Goal: Information Seeking & Learning: Learn about a topic

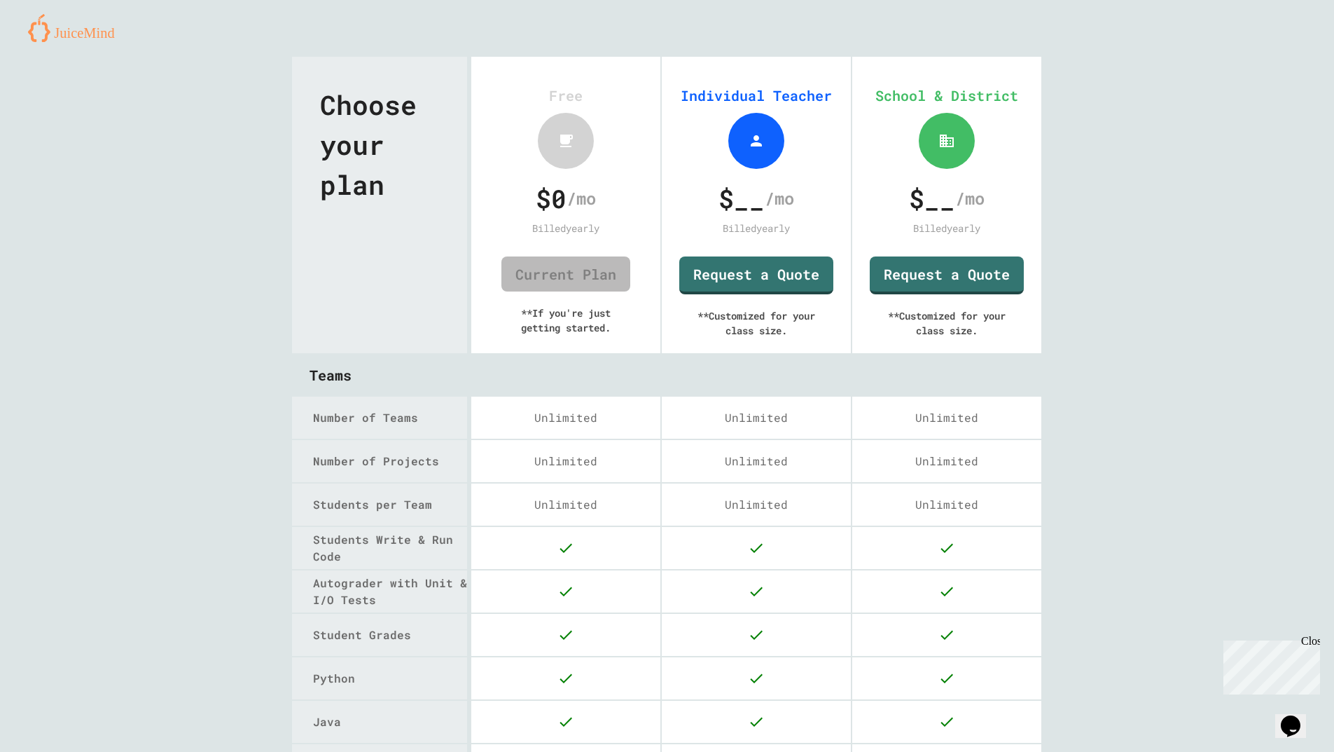
click at [67, 35] on img at bounding box center [76, 28] width 97 height 28
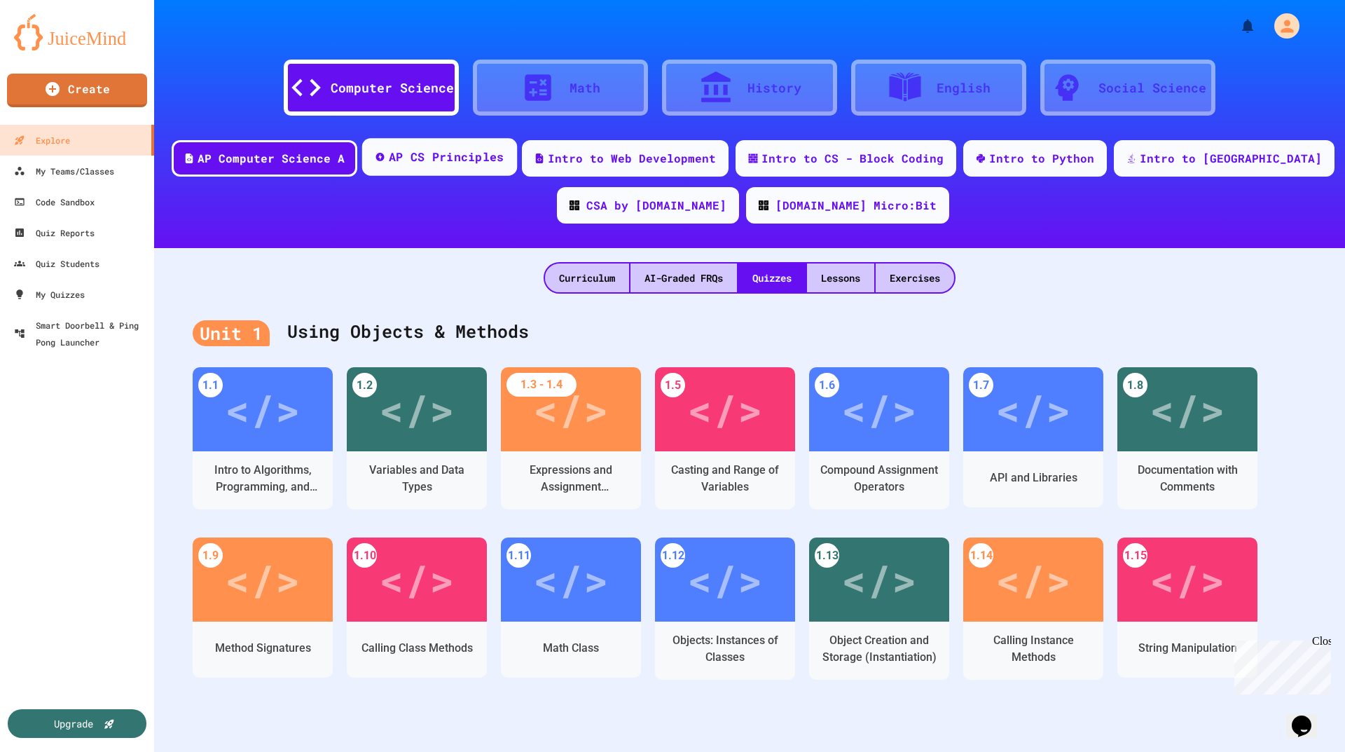
click at [469, 155] on div "AP CS Principles" at bounding box center [447, 157] width 116 height 18
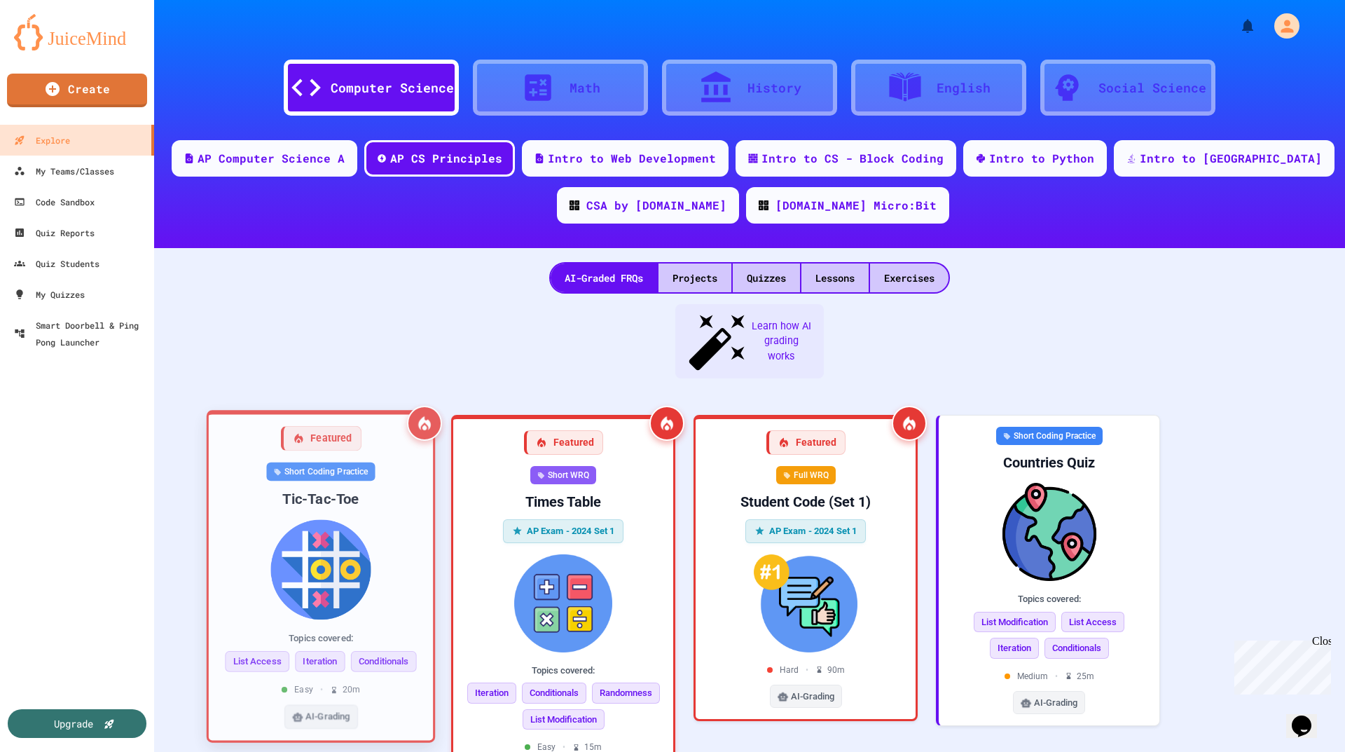
click at [326, 519] on img at bounding box center [321, 569] width 202 height 100
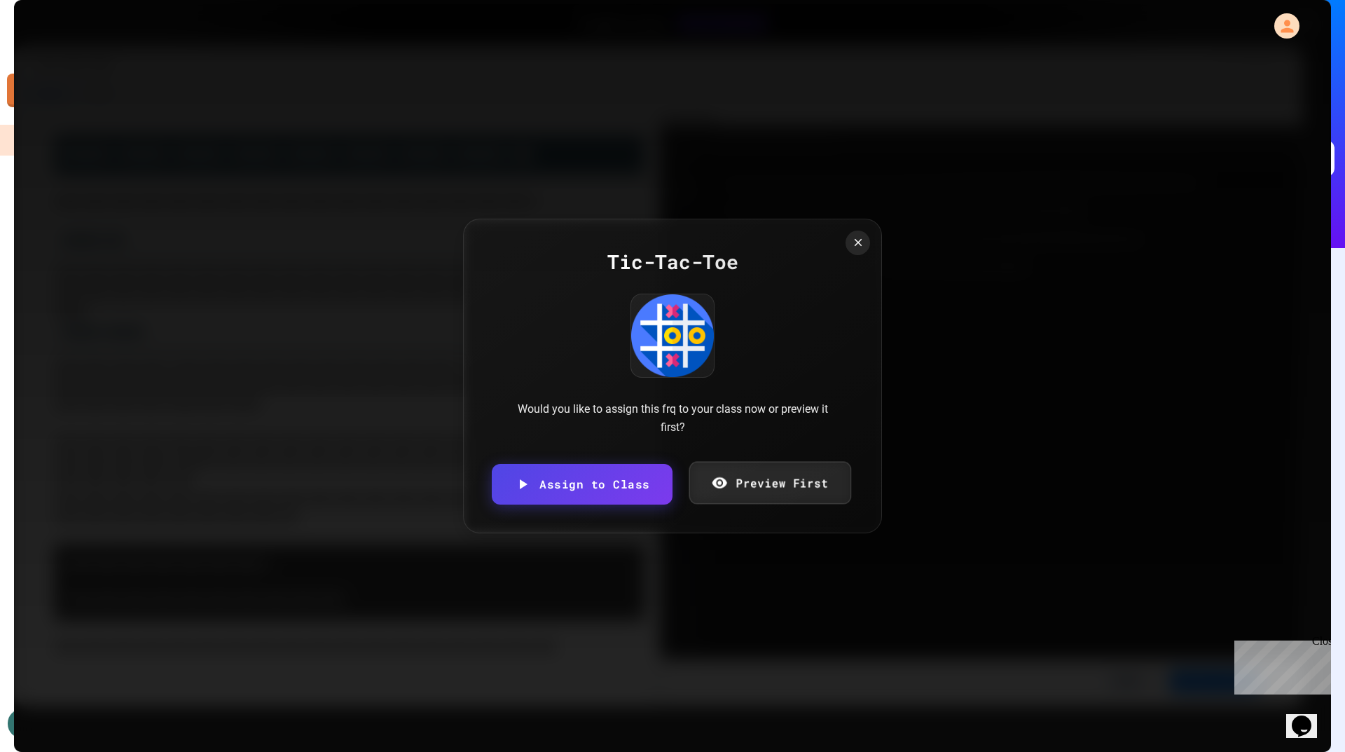
click at [763, 497] on link "Preview First" at bounding box center [770, 483] width 162 height 43
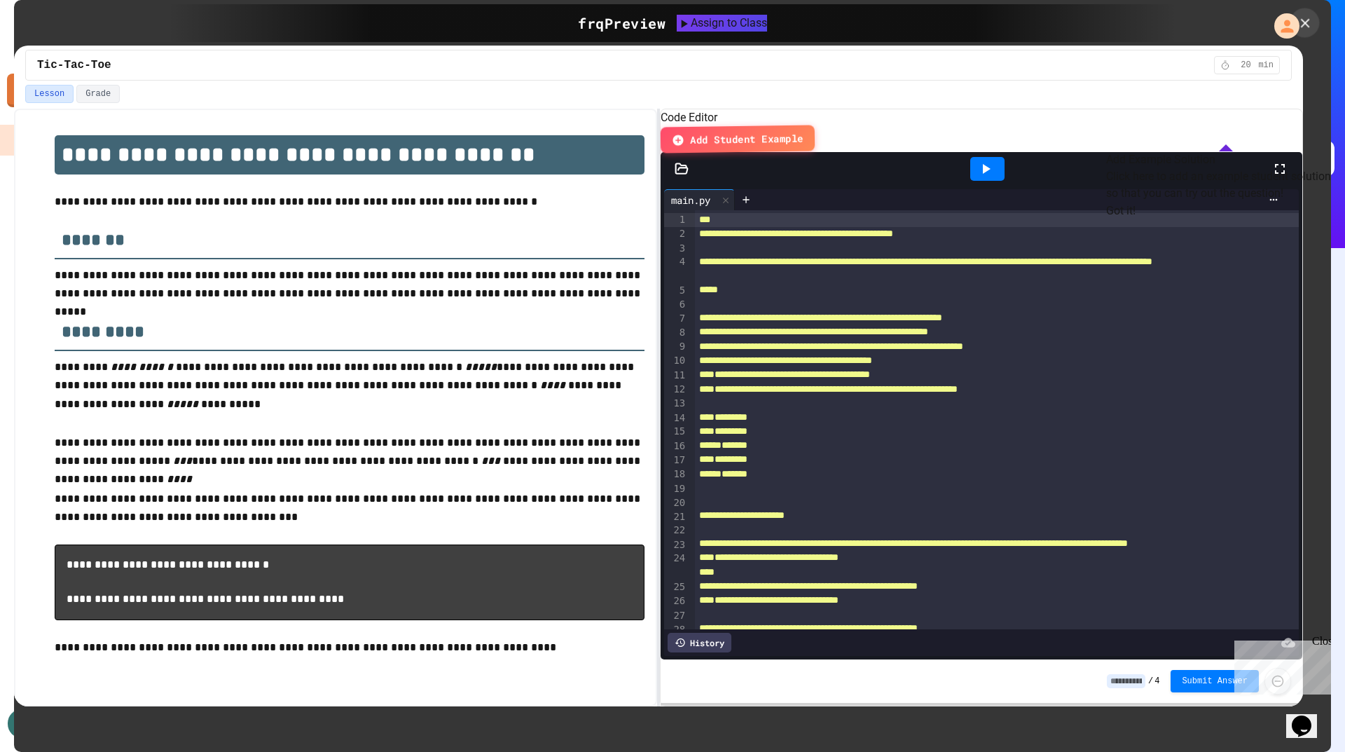
click at [1305, 28] on icon at bounding box center [1304, 22] width 15 height 15
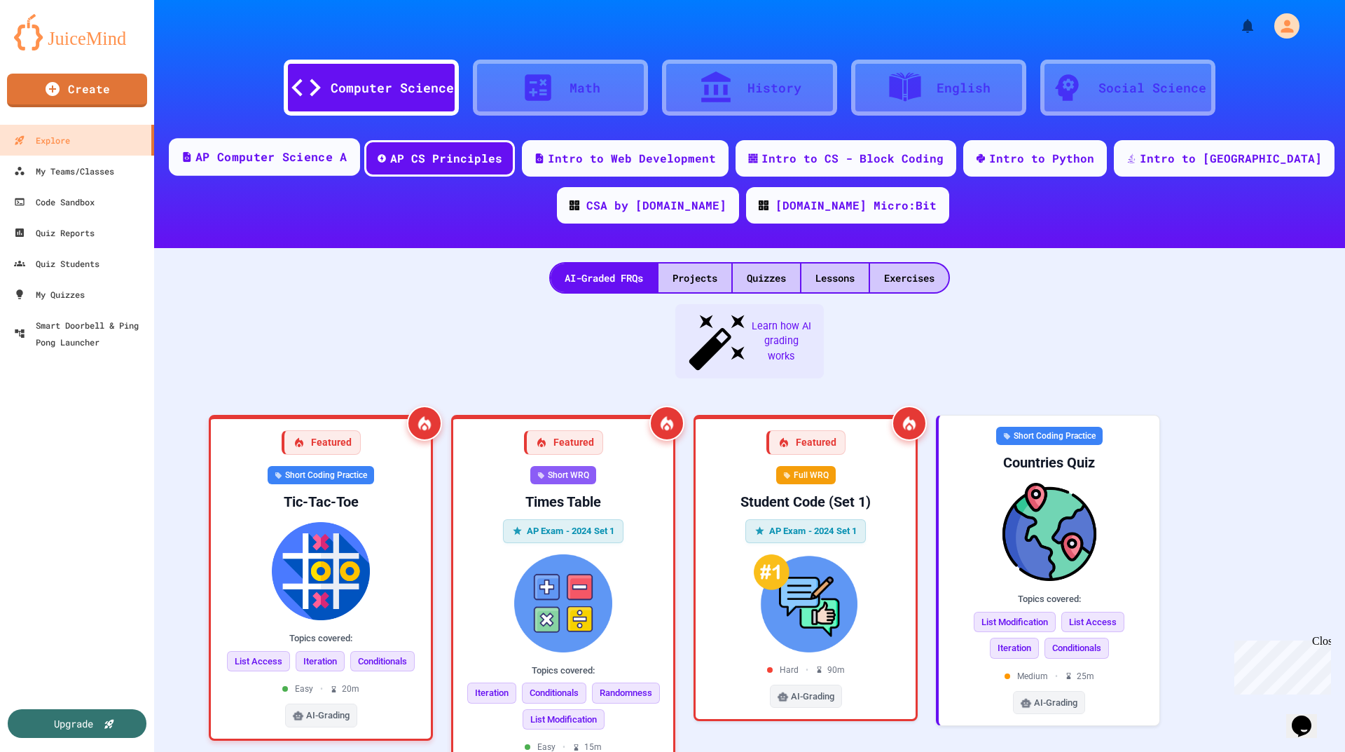
click at [307, 163] on div "AP Computer Science A" at bounding box center [270, 157] width 151 height 18
